Goal: Information Seeking & Learning: Learn about a topic

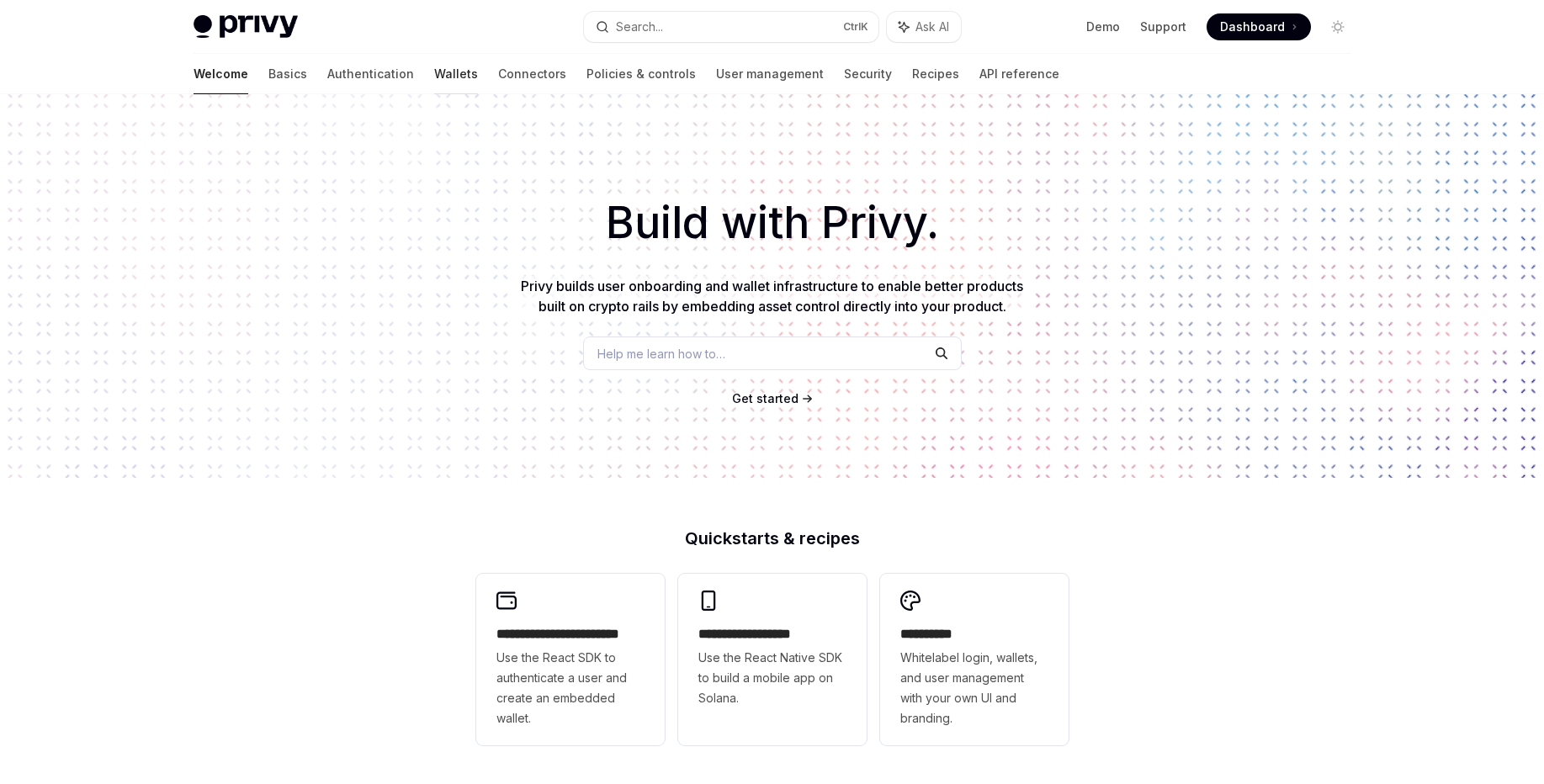
click at [434, 68] on link "Wallets" at bounding box center [455, 74] width 43 height 41
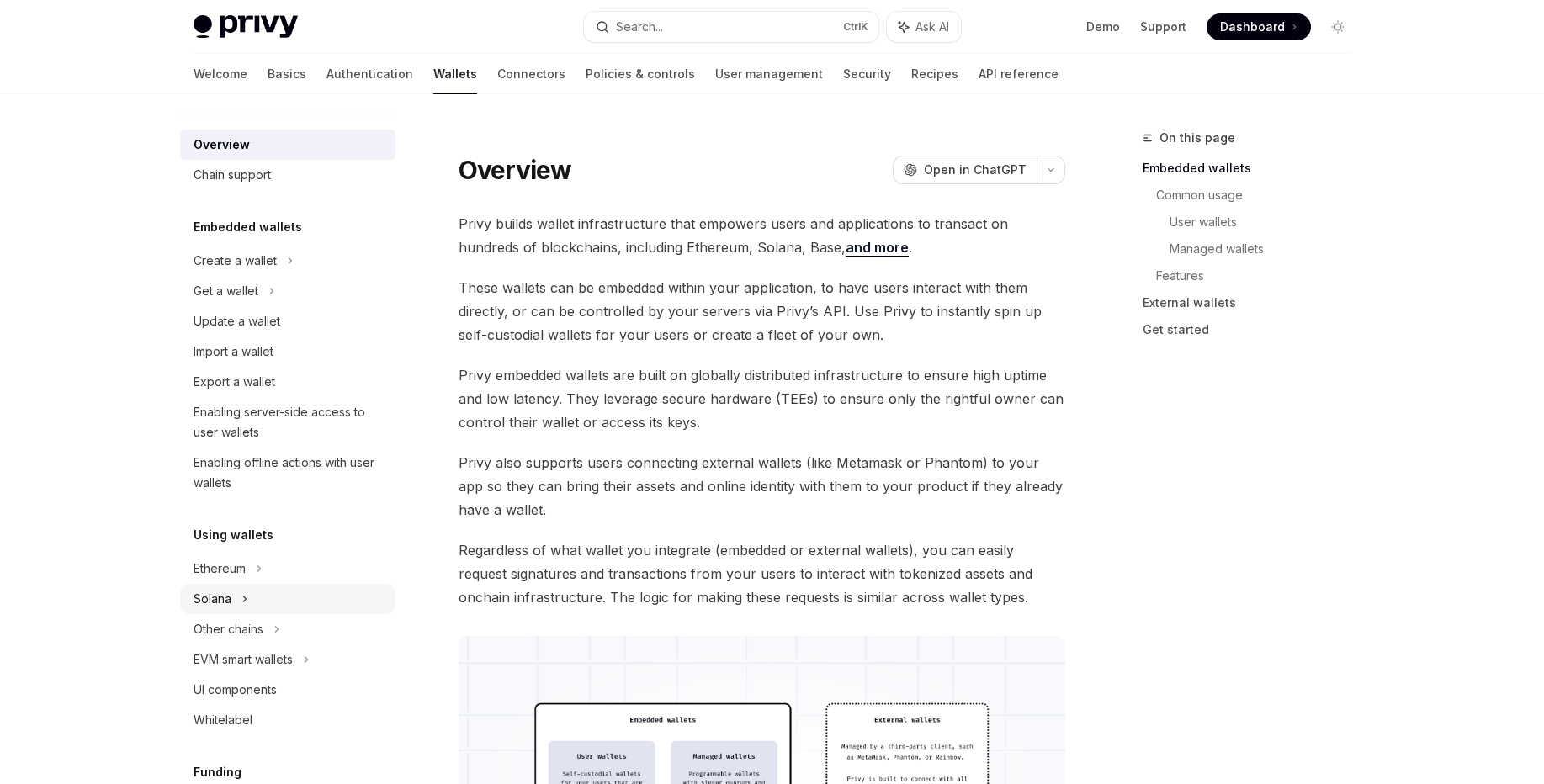
click at [268, 301] on icon at bounding box center [271, 290] width 7 height 20
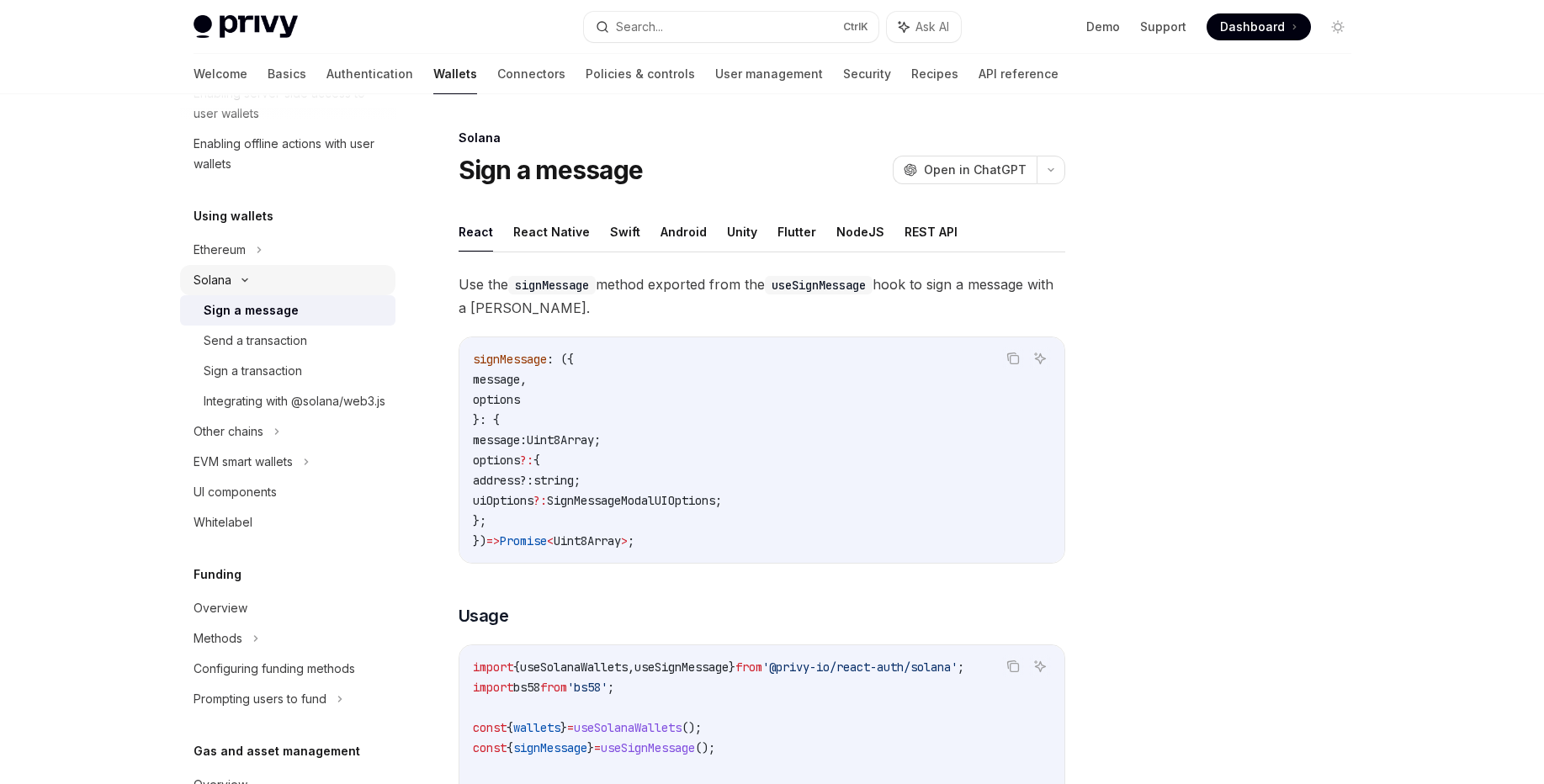
scroll to position [403, 0]
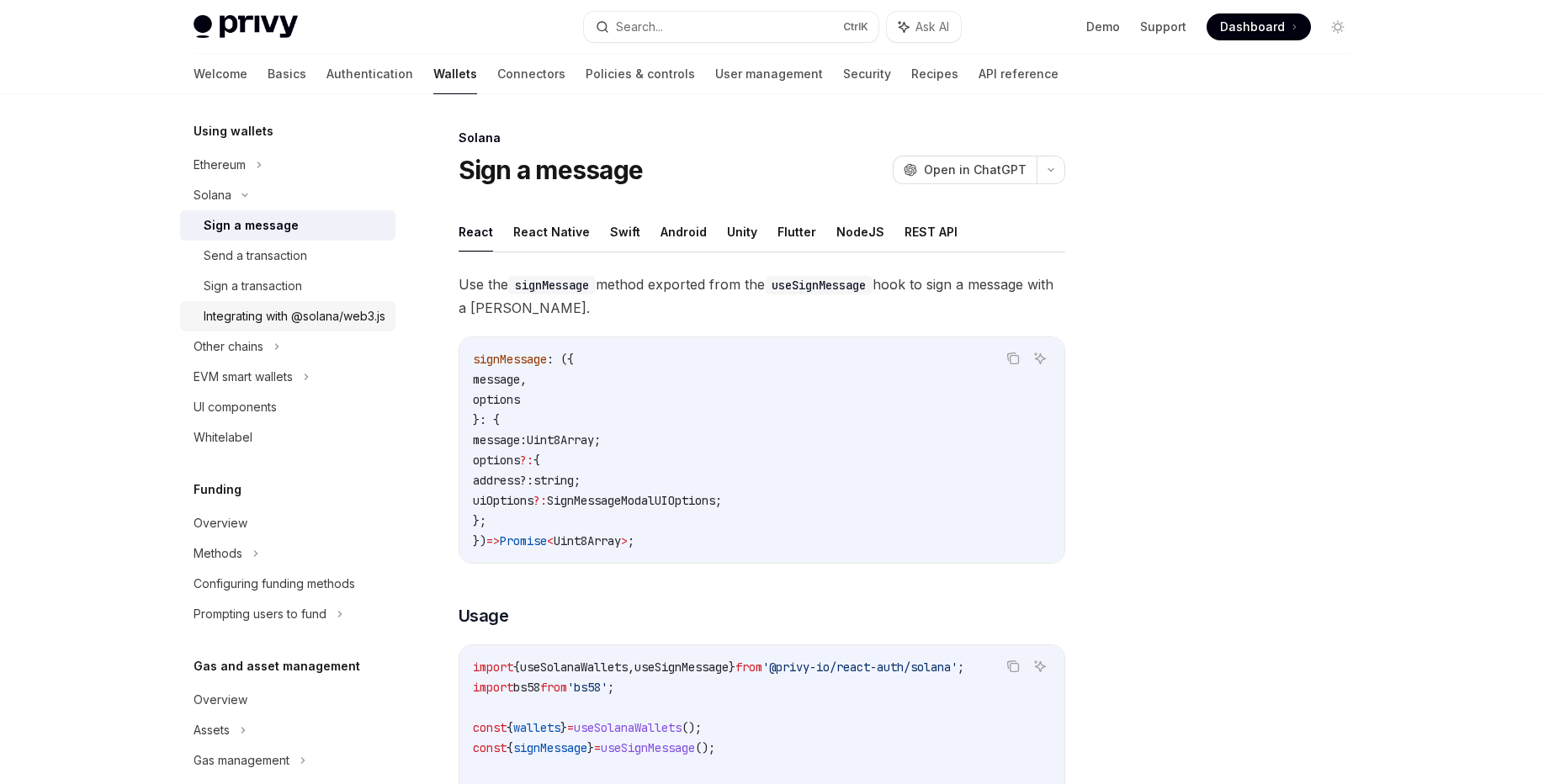
click at [261, 317] on div "Integrating with @solana/web3.js" at bounding box center [294, 315] width 181 height 20
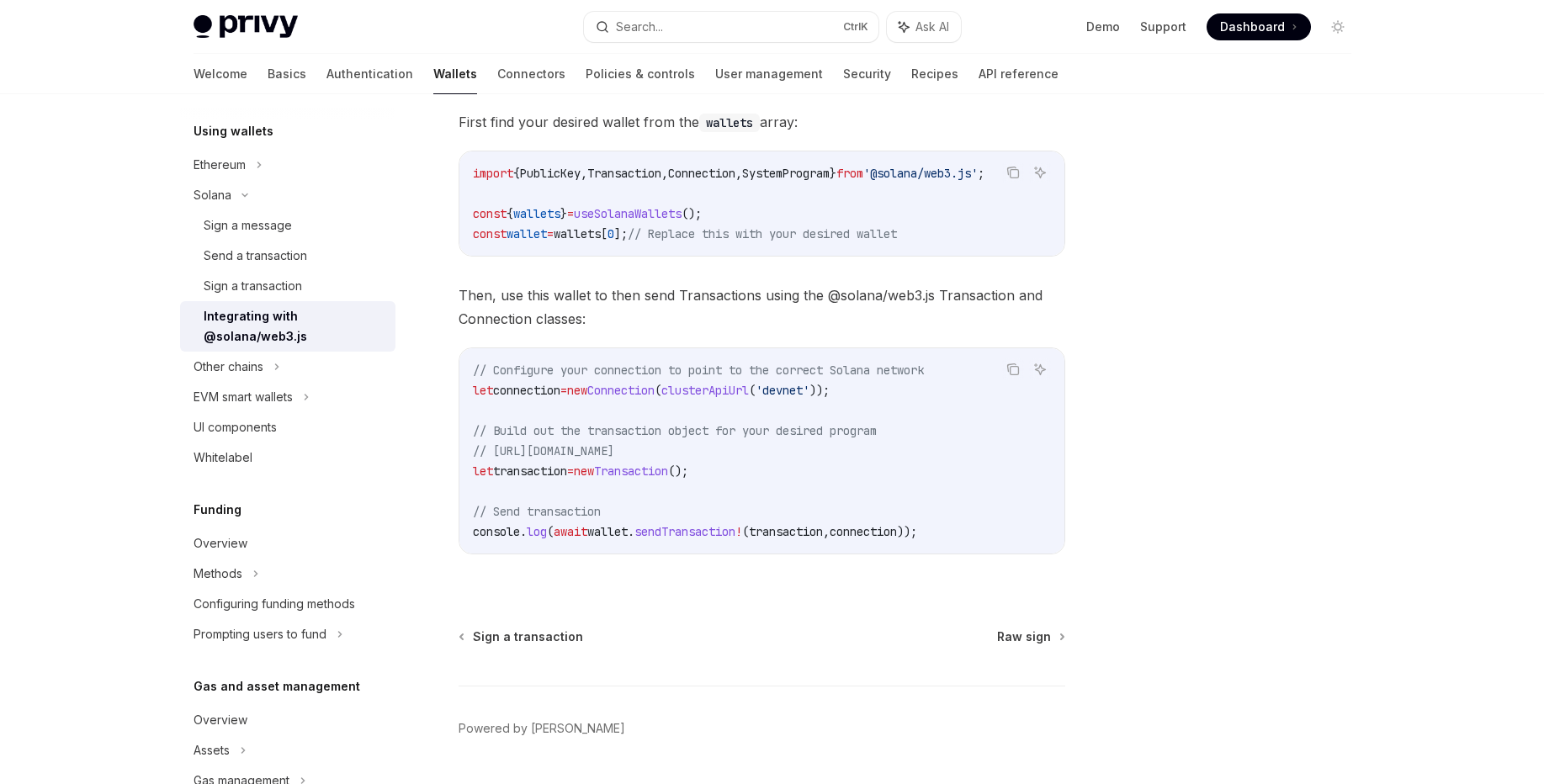
scroll to position [219, 0]
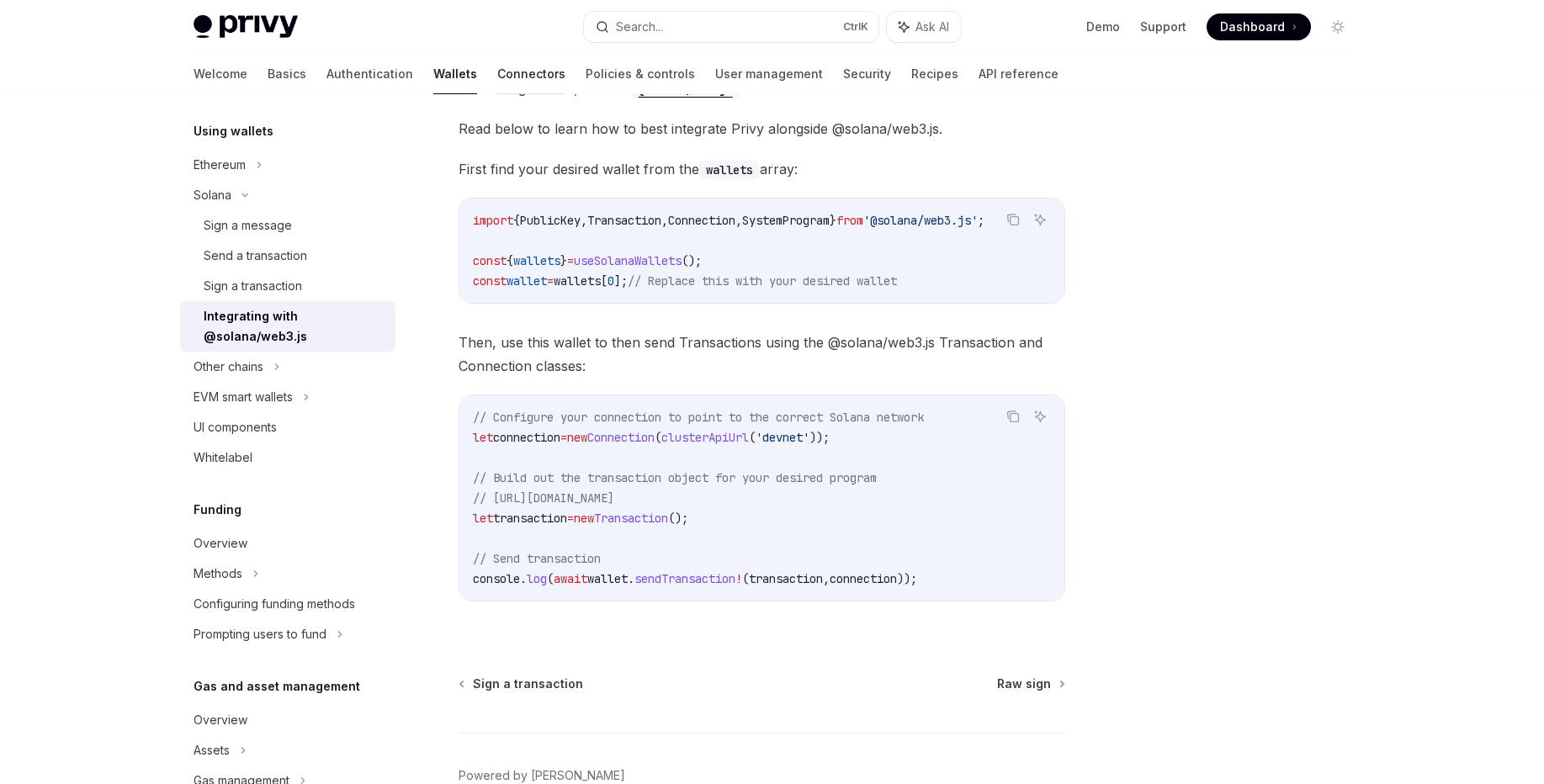
click at [497, 73] on link "Connectors" at bounding box center [531, 74] width 68 height 41
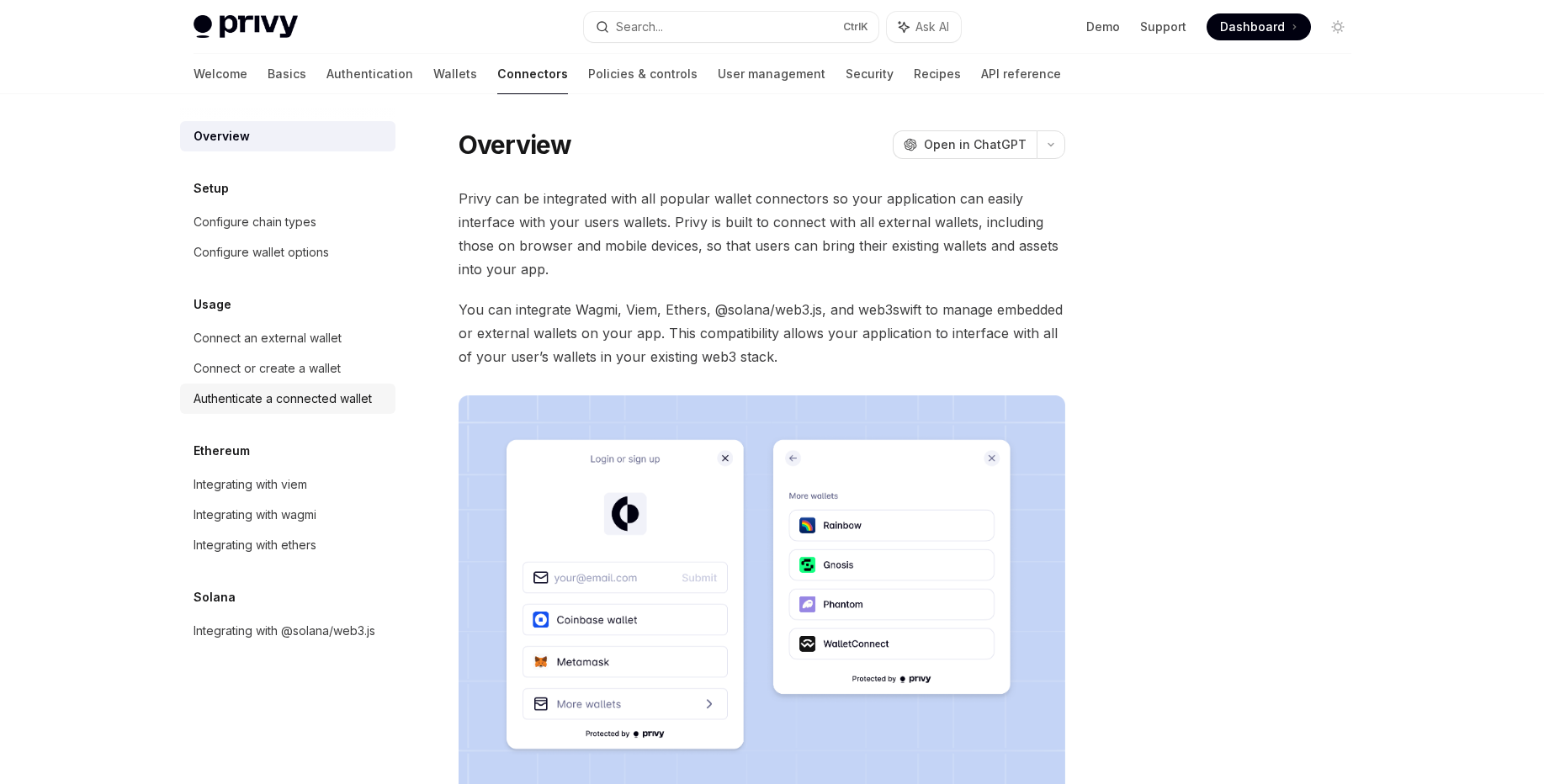
click at [284, 403] on div "Authenticate a connected wallet" at bounding box center [283, 398] width 179 height 20
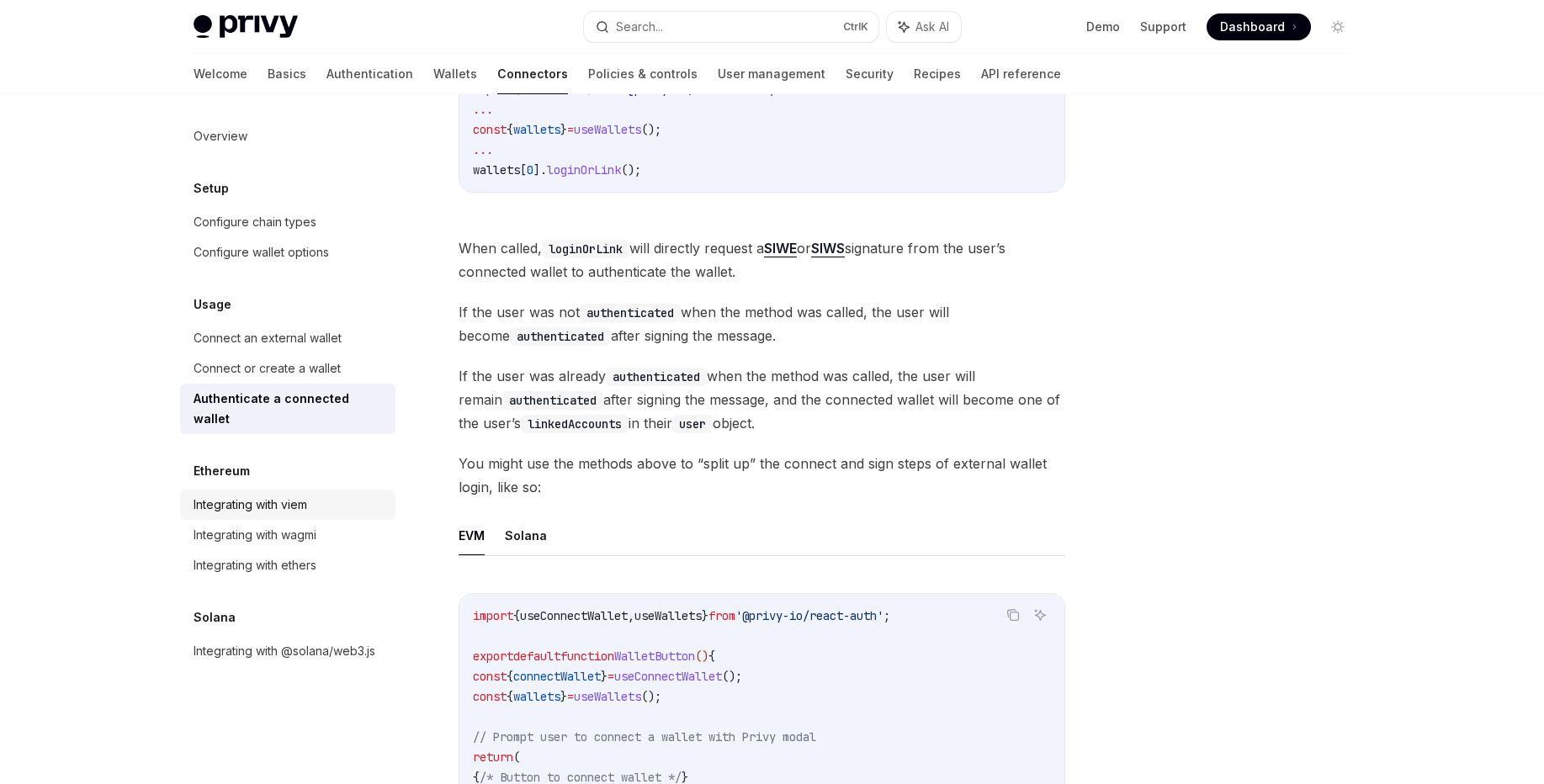
scroll to position [504, 0]
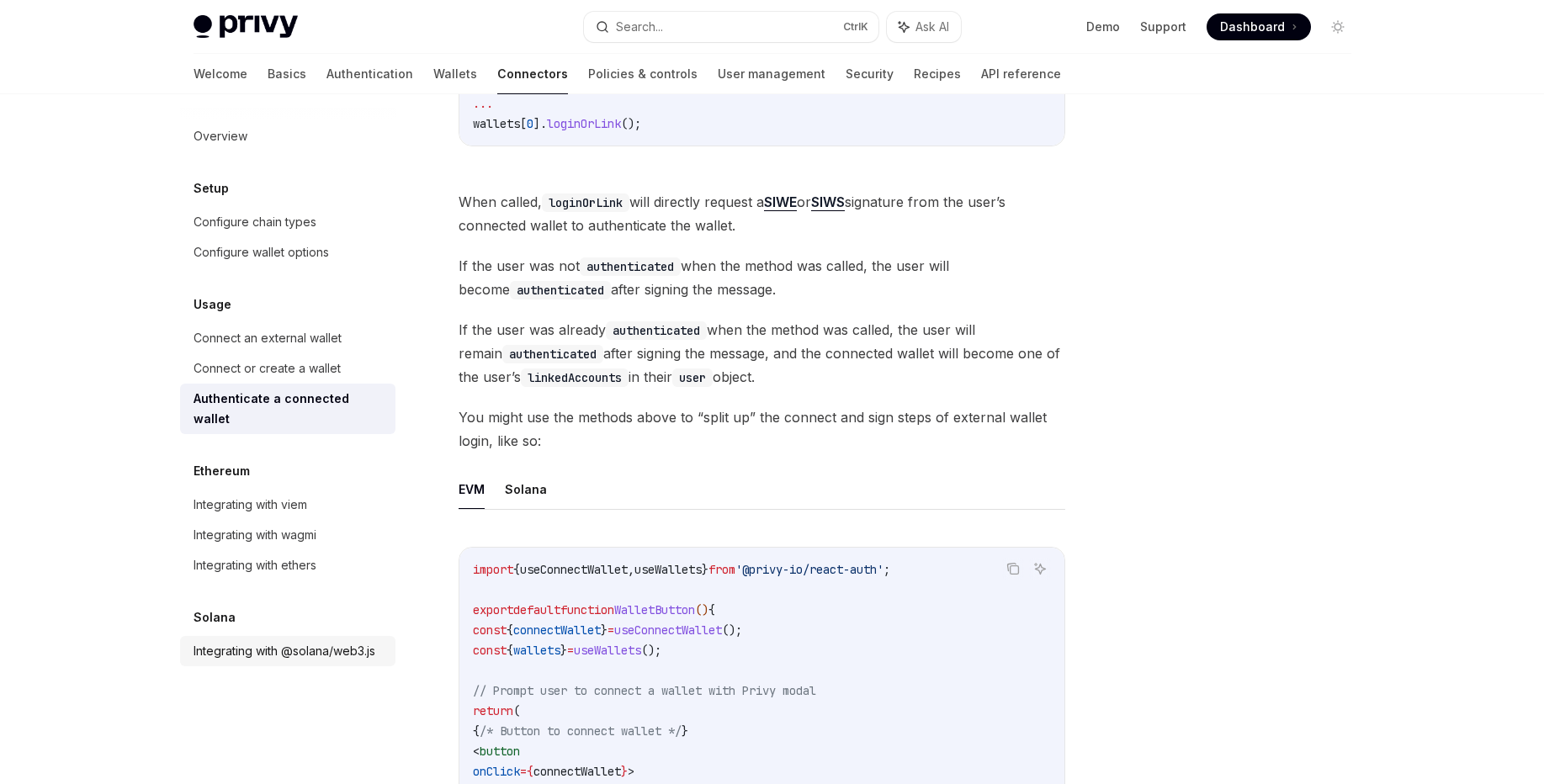
click at [303, 640] on div "Integrating with @solana/web3.js" at bounding box center [284, 650] width 181 height 20
type textarea "*"
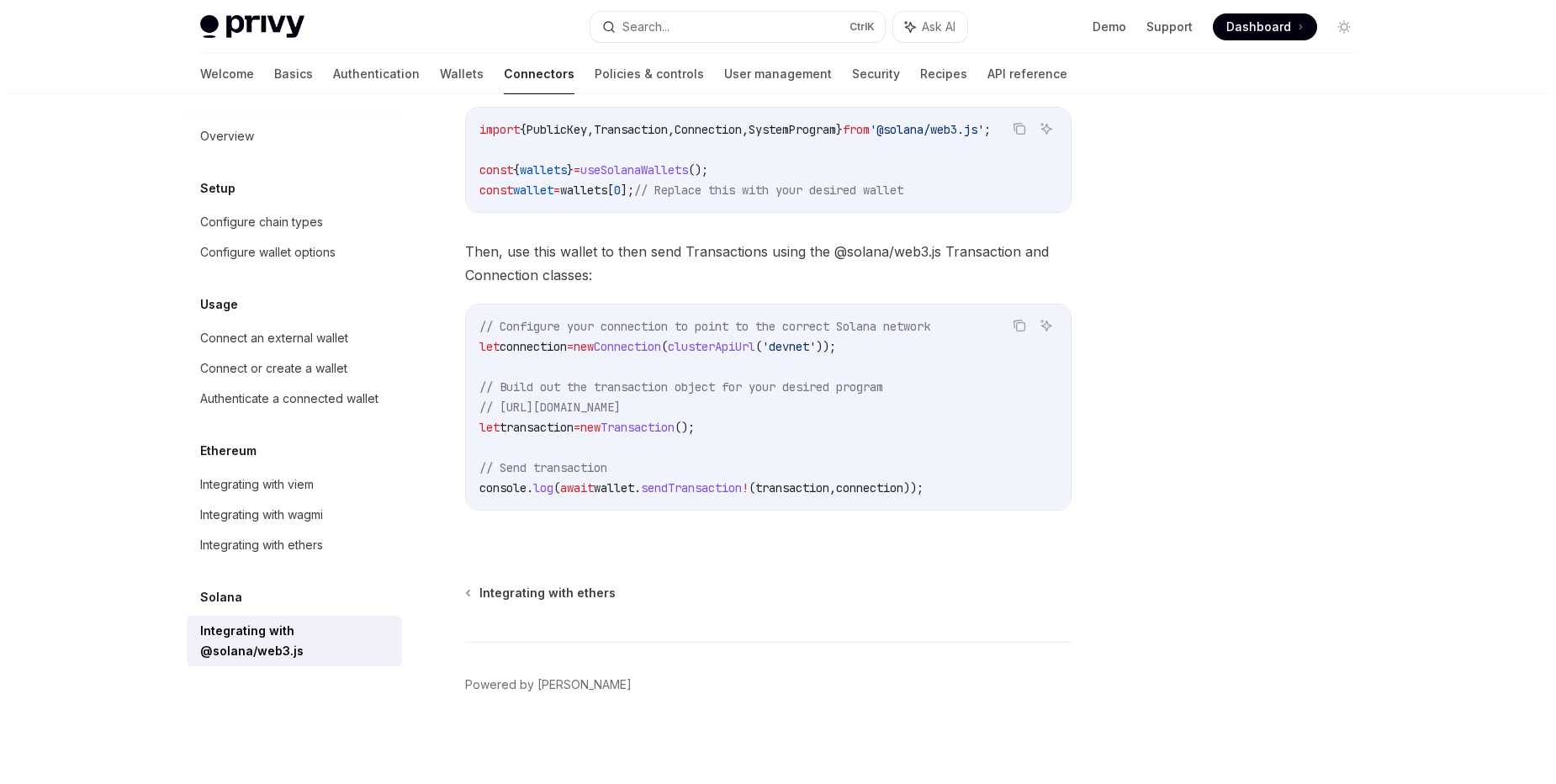
scroll to position [320, 0]
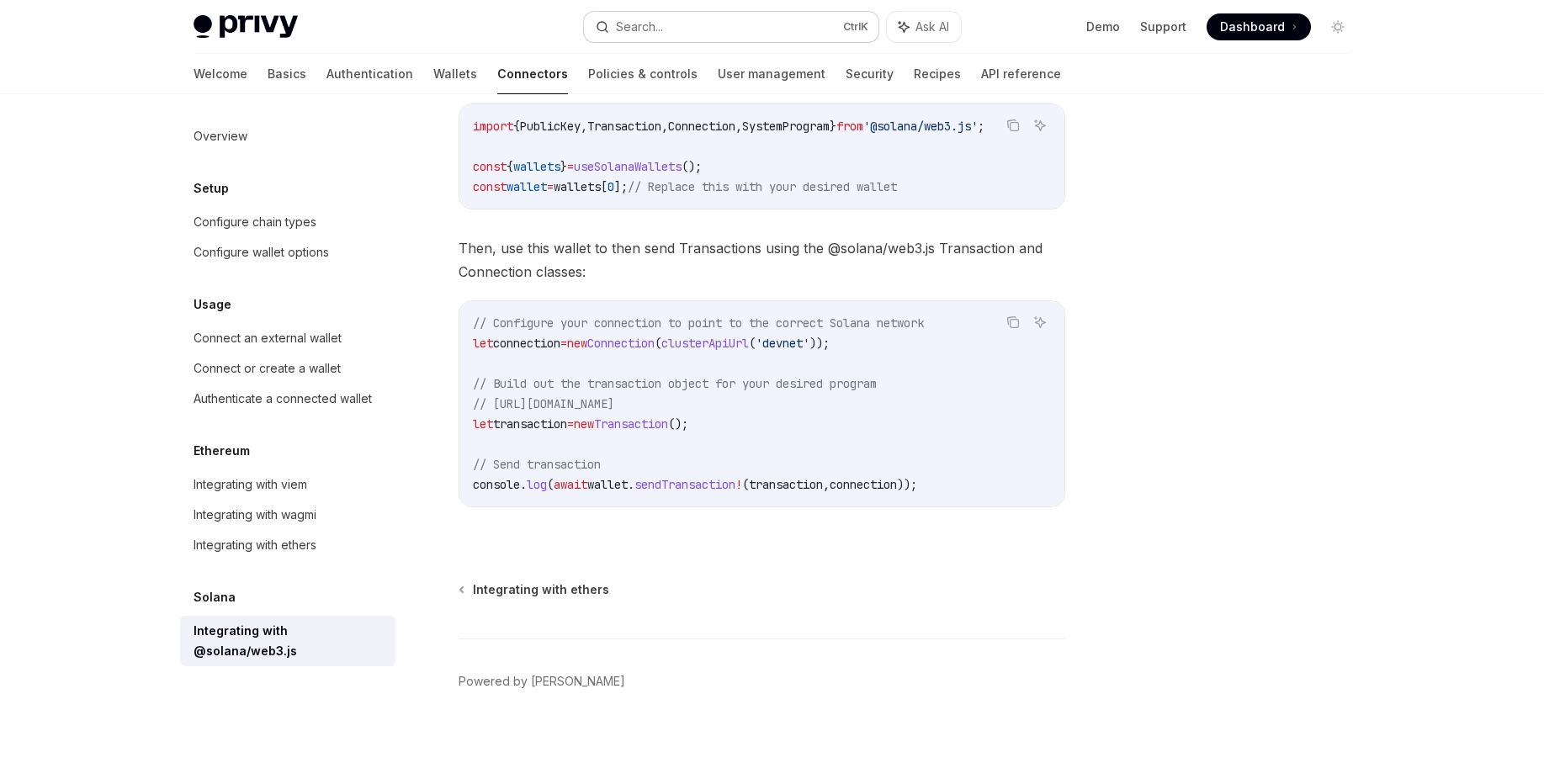
click at [680, 30] on button "Search... Ctrl K" at bounding box center [731, 26] width 295 height 30
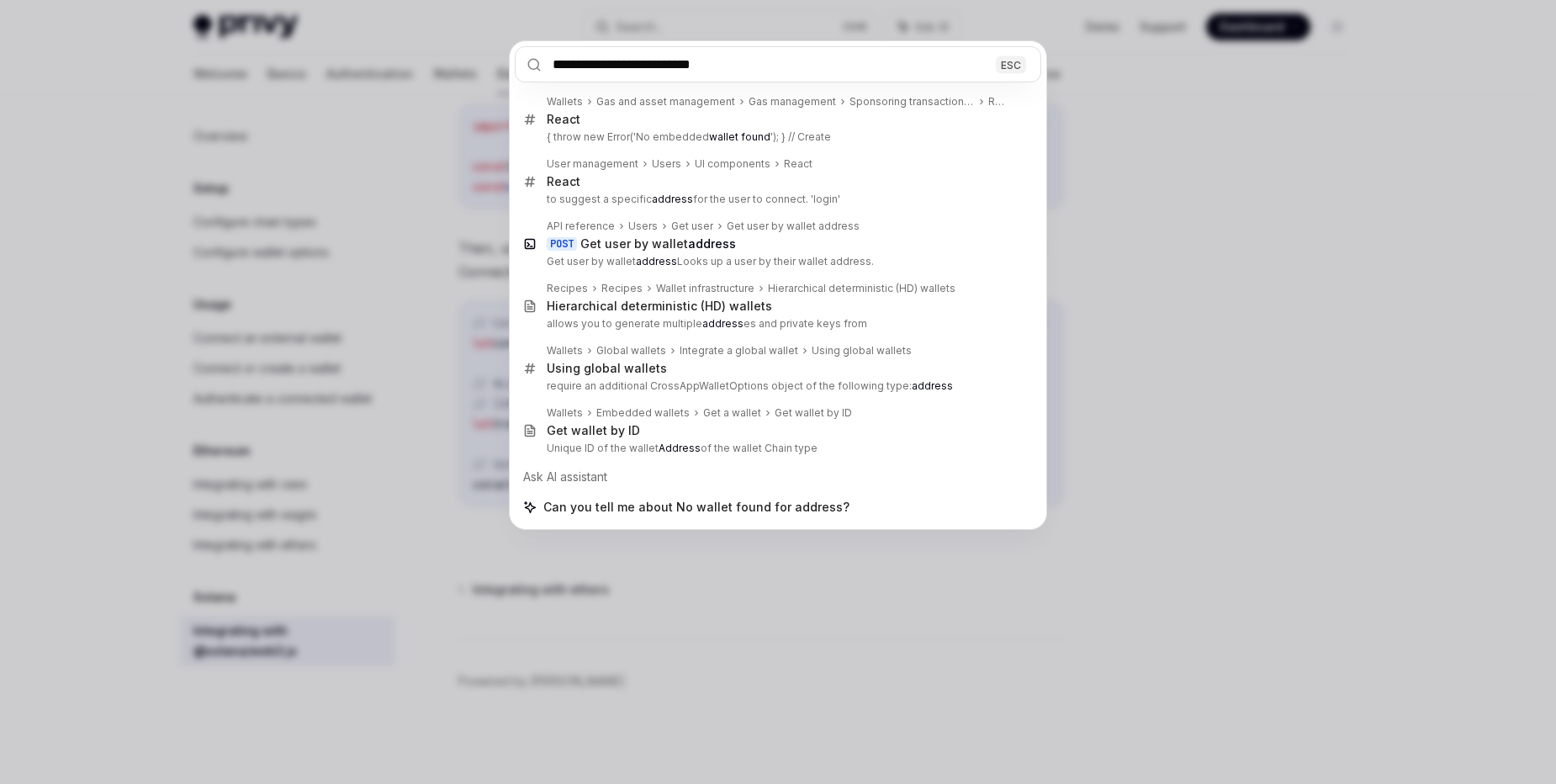
click at [702, 64] on input "**********" at bounding box center [778, 64] width 526 height 36
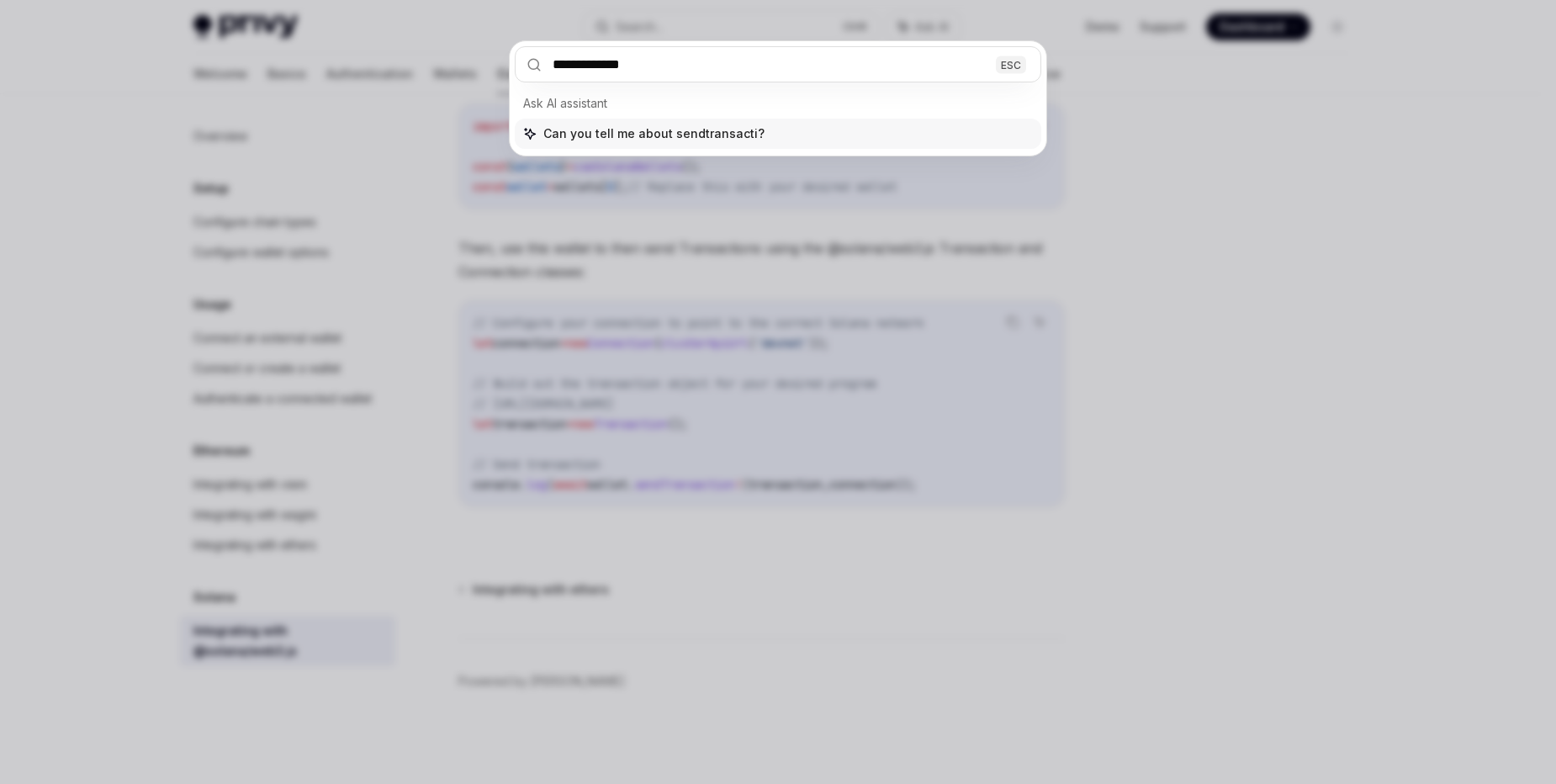
type input "**********"
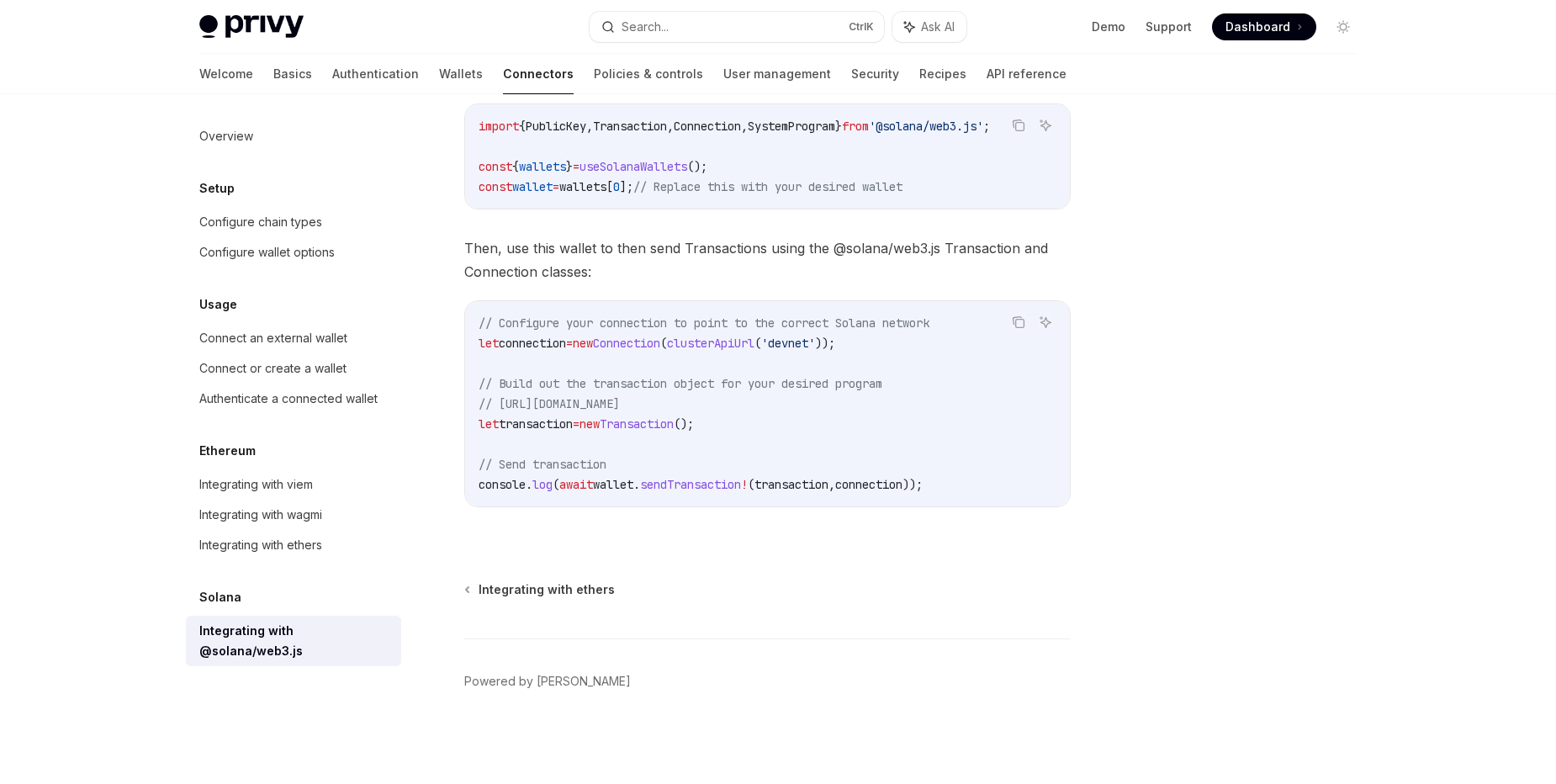
type textarea "*"
